Goal: Task Accomplishment & Management: Use online tool/utility

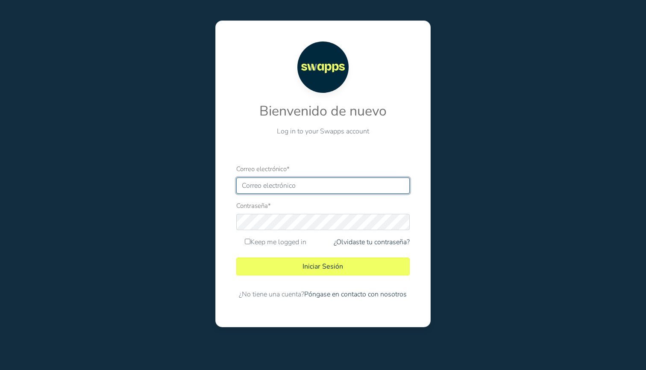
type input "tatarozo@gmail.com"
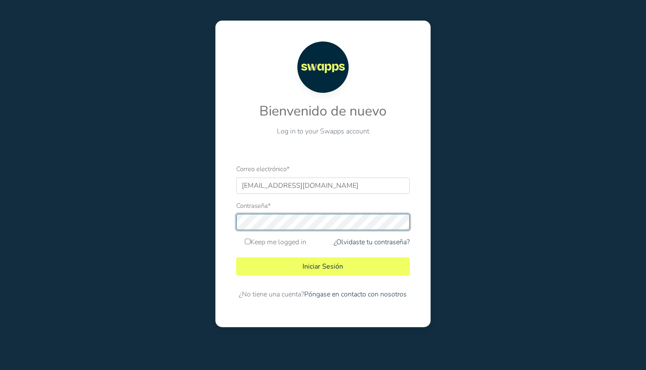
click at [323, 266] on button "Iniciar Sesión" at bounding box center [322, 266] width 173 height 18
click at [282, 272] on button "Iniciar Sesión" at bounding box center [322, 266] width 173 height 18
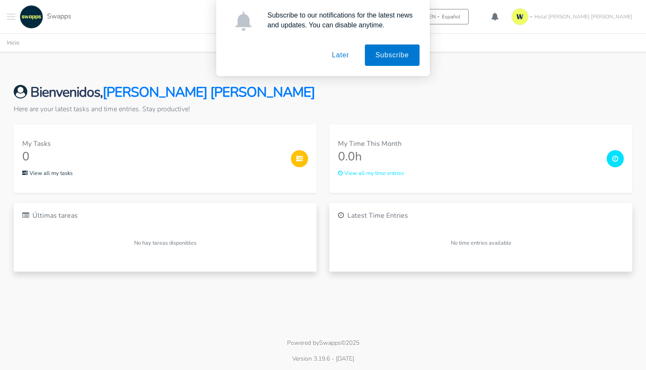
click at [335, 55] on button "Later" at bounding box center [341, 54] width 38 height 21
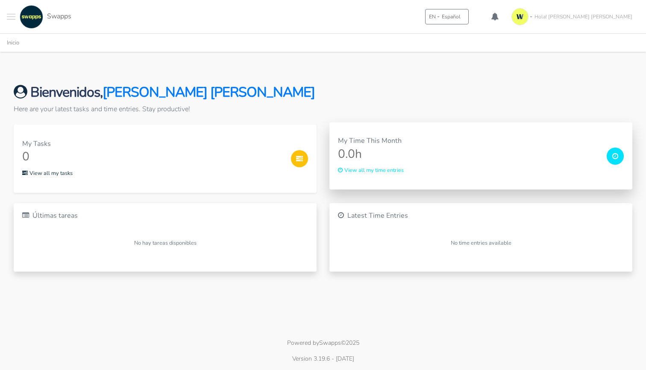
click at [412, 176] on div "My Time This Month 0.0h View all my time entries" at bounding box center [481, 155] width 303 height 67
click at [414, 153] on h3 "0.0h" at bounding box center [469, 154] width 262 height 15
click at [618, 156] on icon at bounding box center [616, 156] width 6 height 7
click at [372, 168] on small "View all my time entries" at bounding box center [371, 170] width 66 height 8
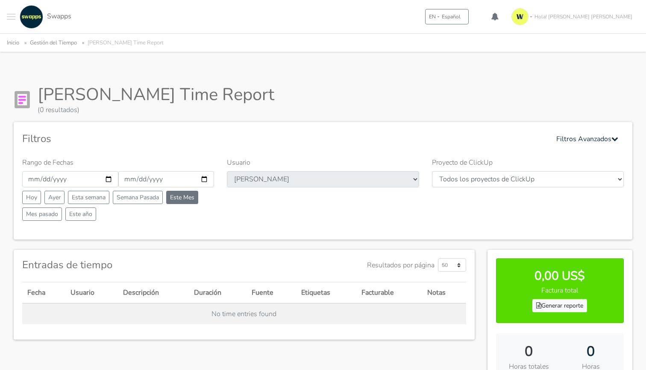
click at [182, 203] on button "Este Mes" at bounding box center [182, 197] width 32 height 13
click at [38, 215] on button "Mes pasado" at bounding box center [42, 213] width 40 height 13
type input "[DATE]"
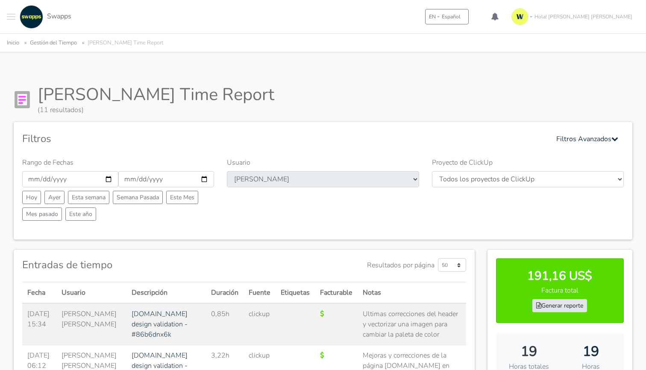
click at [572, 307] on link "Generar reporte" at bounding box center [560, 305] width 55 height 13
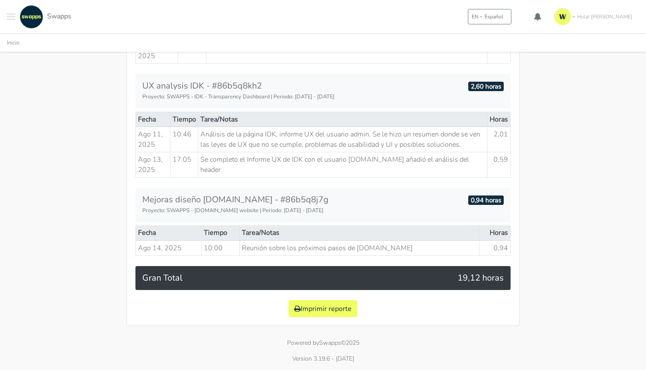
scroll to position [482, 0]
click at [309, 307] on button "Imprimir reporte" at bounding box center [323, 308] width 68 height 17
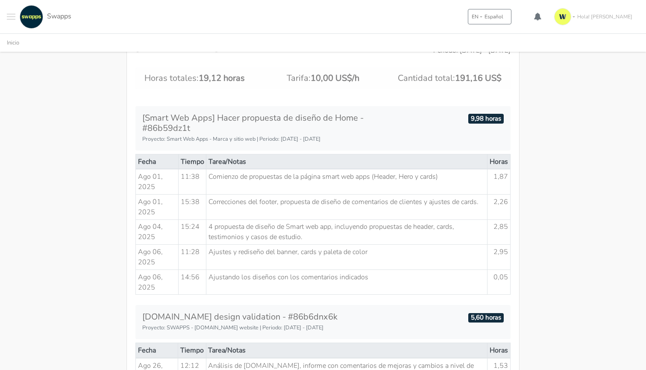
scroll to position [97, 0]
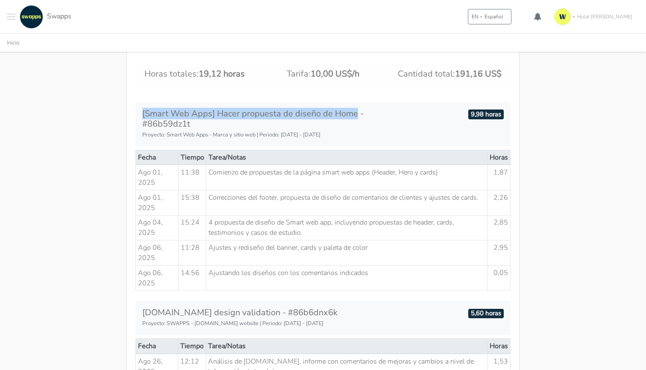
drag, startPoint x: 354, startPoint y: 114, endPoint x: 136, endPoint y: 111, distance: 218.9
click at [136, 111] on div "[Smart Web Apps] Hacer propuesta de diseño de Home - #86b59dz1t Proyecto: Smart…" at bounding box center [323, 124] width 375 height 44
copy h5 "[Smart Web Apps] Hacer propuesta de diseño de Home"
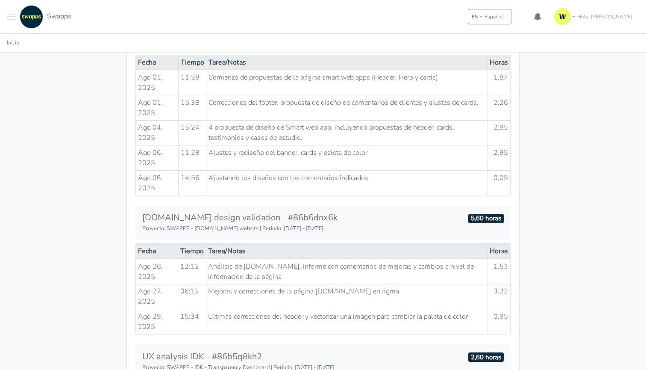
scroll to position [193, 0]
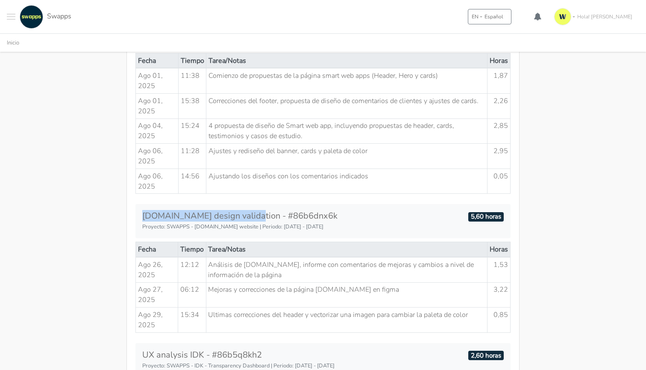
drag, startPoint x: 247, startPoint y: 216, endPoint x: 139, endPoint y: 216, distance: 108.2
click at [139, 216] on div "[DOMAIN_NAME] design validation - #86b6dnx6k Proyecto: SWAPPS - [DOMAIN_NAME] w…" at bounding box center [261, 221] width 250 height 21
copy h5 "[DOMAIN_NAME] design validation"
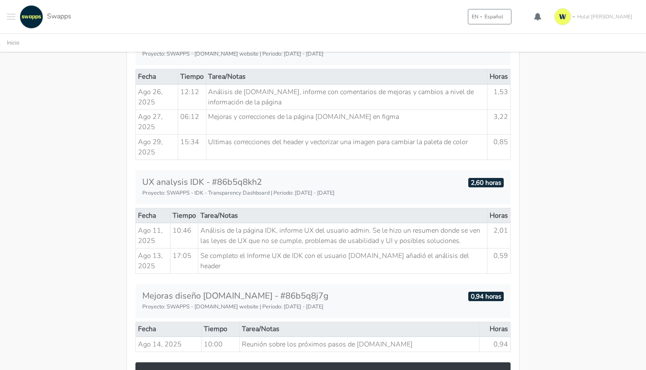
scroll to position [368, 0]
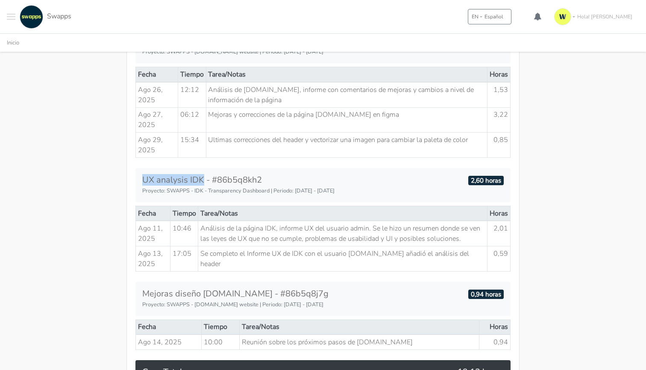
drag, startPoint x: 203, startPoint y: 179, endPoint x: 142, endPoint y: 180, distance: 61.1
click at [142, 180] on div "UX analysis IDK - #86b5q8kh2 Proyecto: SWAPPS - IDK - Transparency Dashboard | …" at bounding box center [261, 185] width 250 height 21
copy h5 "UX analysis IDK"
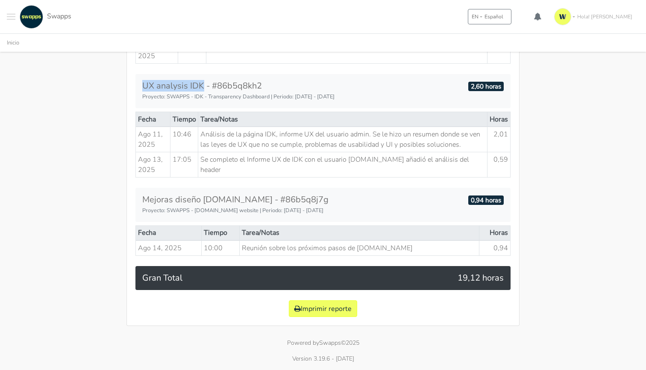
scroll to position [475, 0]
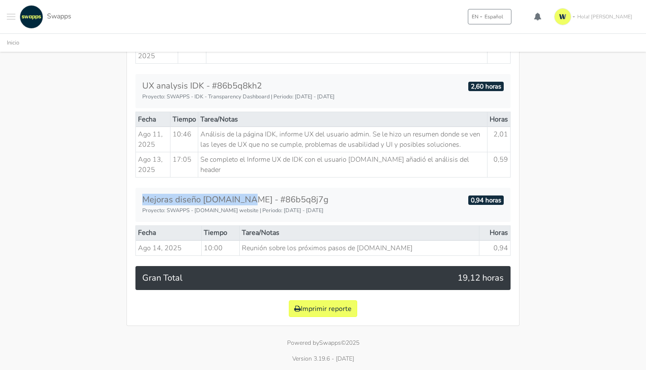
drag, startPoint x: 248, startPoint y: 207, endPoint x: 145, endPoint y: 207, distance: 103.5
click at [145, 205] on h5 "Mejoras diseño [DOMAIN_NAME] - #86b5q8j7g" at bounding box center [260, 200] width 237 height 10
copy h5 "Mejoras diseño [DOMAIN_NAME]"
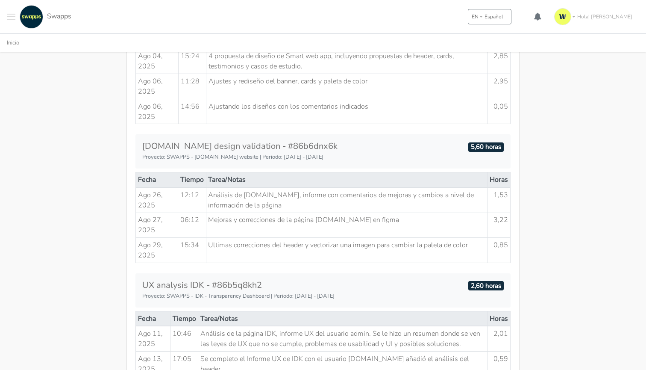
scroll to position [255, 0]
